Goal: Book appointment/travel/reservation

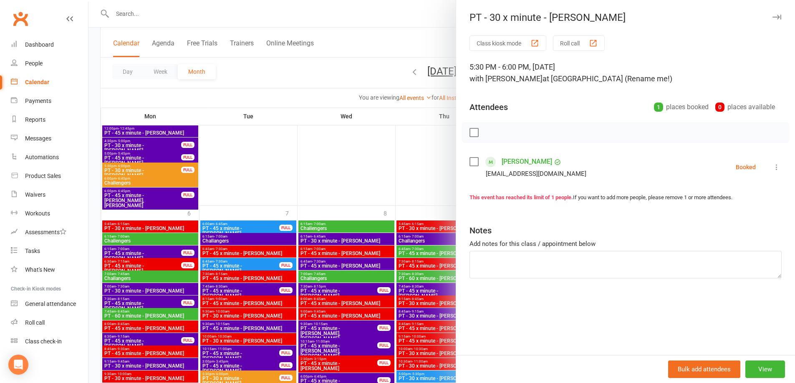
click at [473, 162] on label at bounding box center [473, 162] width 8 height 8
click at [488, 131] on icon "button" at bounding box center [492, 132] width 9 height 9
click at [773, 17] on icon "button" at bounding box center [776, 17] width 9 height 5
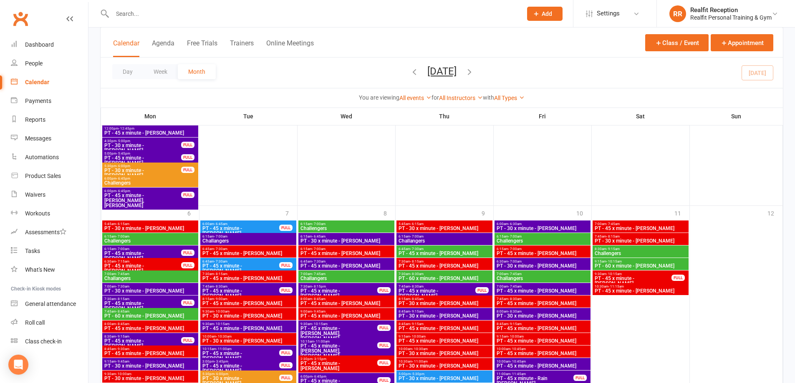
click at [166, 184] on span "Challengers" at bounding box center [150, 183] width 93 height 5
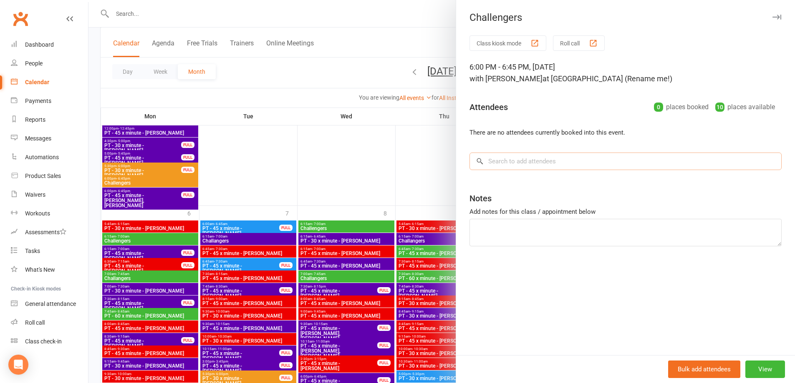
click at [528, 164] on input "search" at bounding box center [625, 162] width 312 height 18
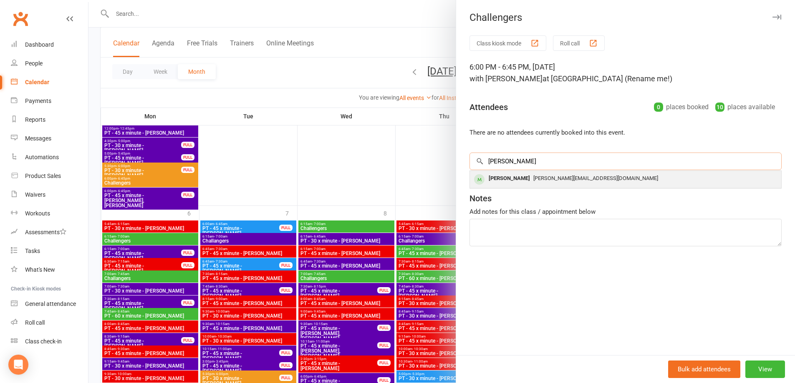
type input "[PERSON_NAME]"
click at [526, 171] on div "[PERSON_NAME] [PERSON_NAME][EMAIL_ADDRESS][DOMAIN_NAME]" at bounding box center [625, 179] width 311 height 17
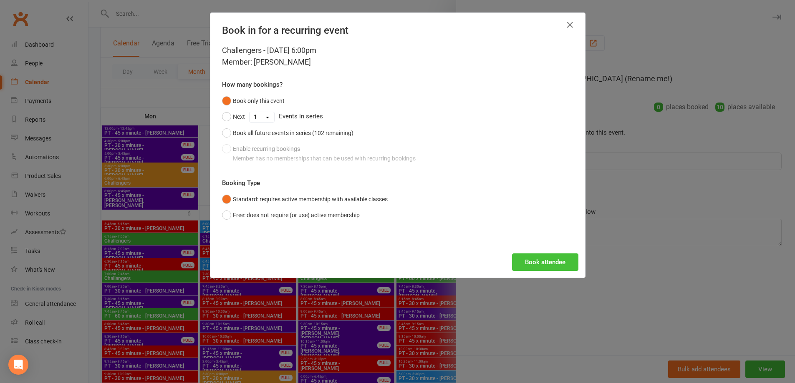
click at [555, 266] on button "Book attendee" at bounding box center [545, 263] width 66 height 18
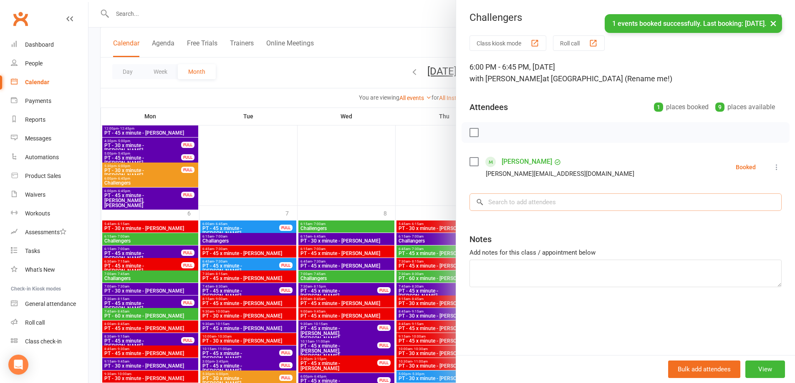
click at [501, 206] on input "search" at bounding box center [625, 203] width 312 height 18
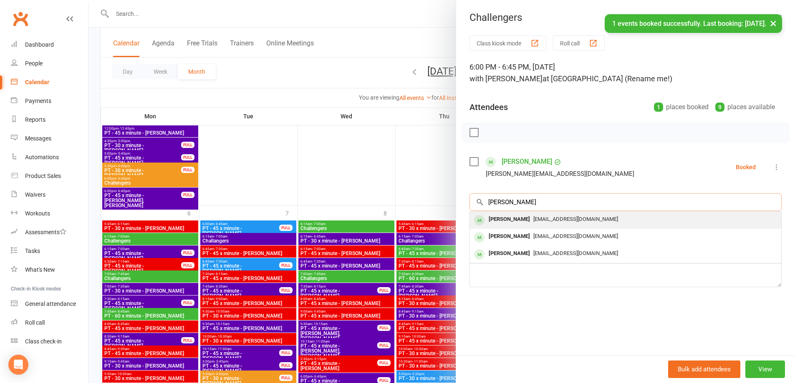
type input "[PERSON_NAME]"
click at [521, 218] on div "[PERSON_NAME]" at bounding box center [509, 220] width 48 height 12
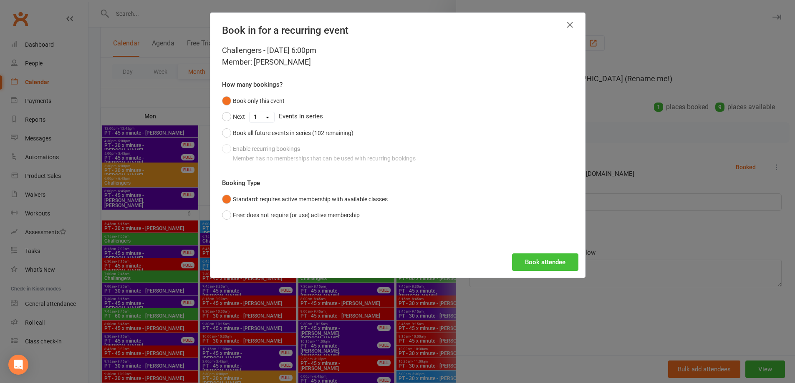
click at [546, 264] on button "Book attendee" at bounding box center [545, 263] width 66 height 18
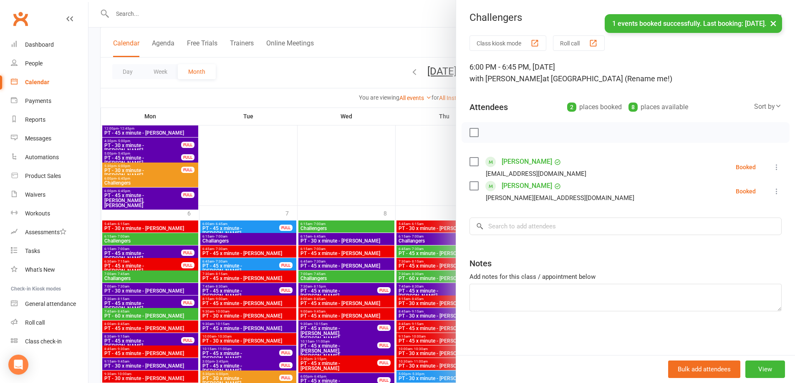
click at [471, 135] on label at bounding box center [473, 132] width 8 height 8
drag, startPoint x: 489, startPoint y: 134, endPoint x: 436, endPoint y: 26, distance: 119.9
click at [489, 135] on icon "button" at bounding box center [492, 132] width 9 height 9
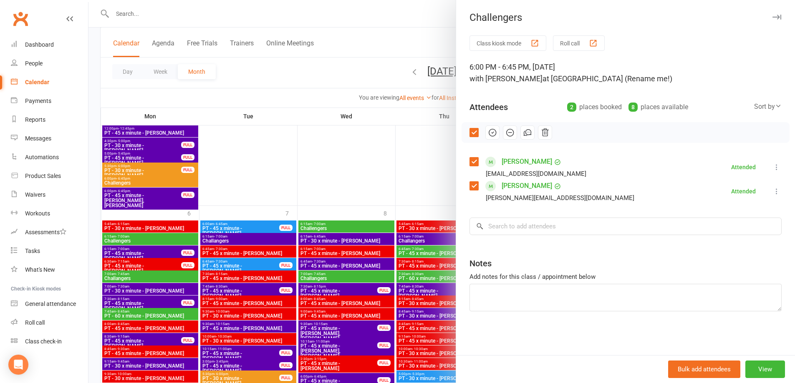
click at [767, 22] on div "Challengers Class kiosk mode Roll call 6:00 PM - 6:45 PM, [DATE] with [PERSON_N…" at bounding box center [624, 191] width 339 height 383
click at [774, 16] on icon "button" at bounding box center [776, 17] width 9 height 5
